Goal: Find specific page/section: Find specific page/section

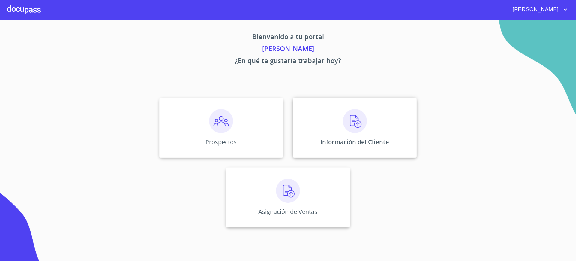
click at [315, 118] on div "Información del Cliente" at bounding box center [355, 127] width 124 height 60
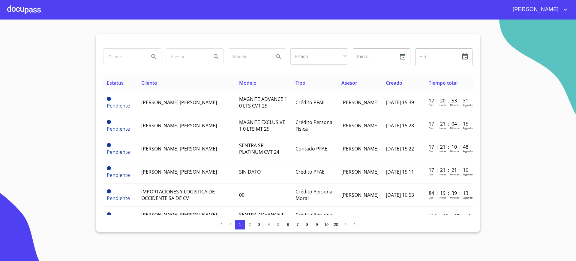
click at [146, 58] on div at bounding box center [132, 57] width 58 height 16
type input "p"
type input "C"
type input "[PERSON_NAME]"
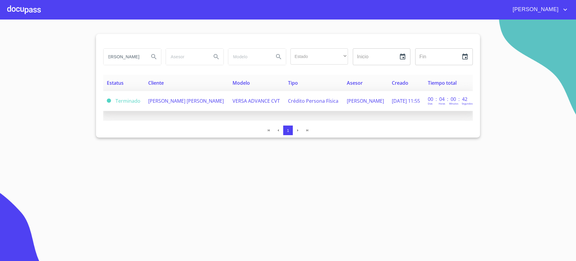
click at [198, 101] on span "[PERSON_NAME] [PERSON_NAME]" at bounding box center [186, 100] width 76 height 7
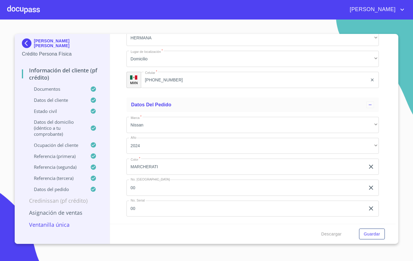
scroll to position [3063, 0]
